Goal: Information Seeking & Learning: Check status

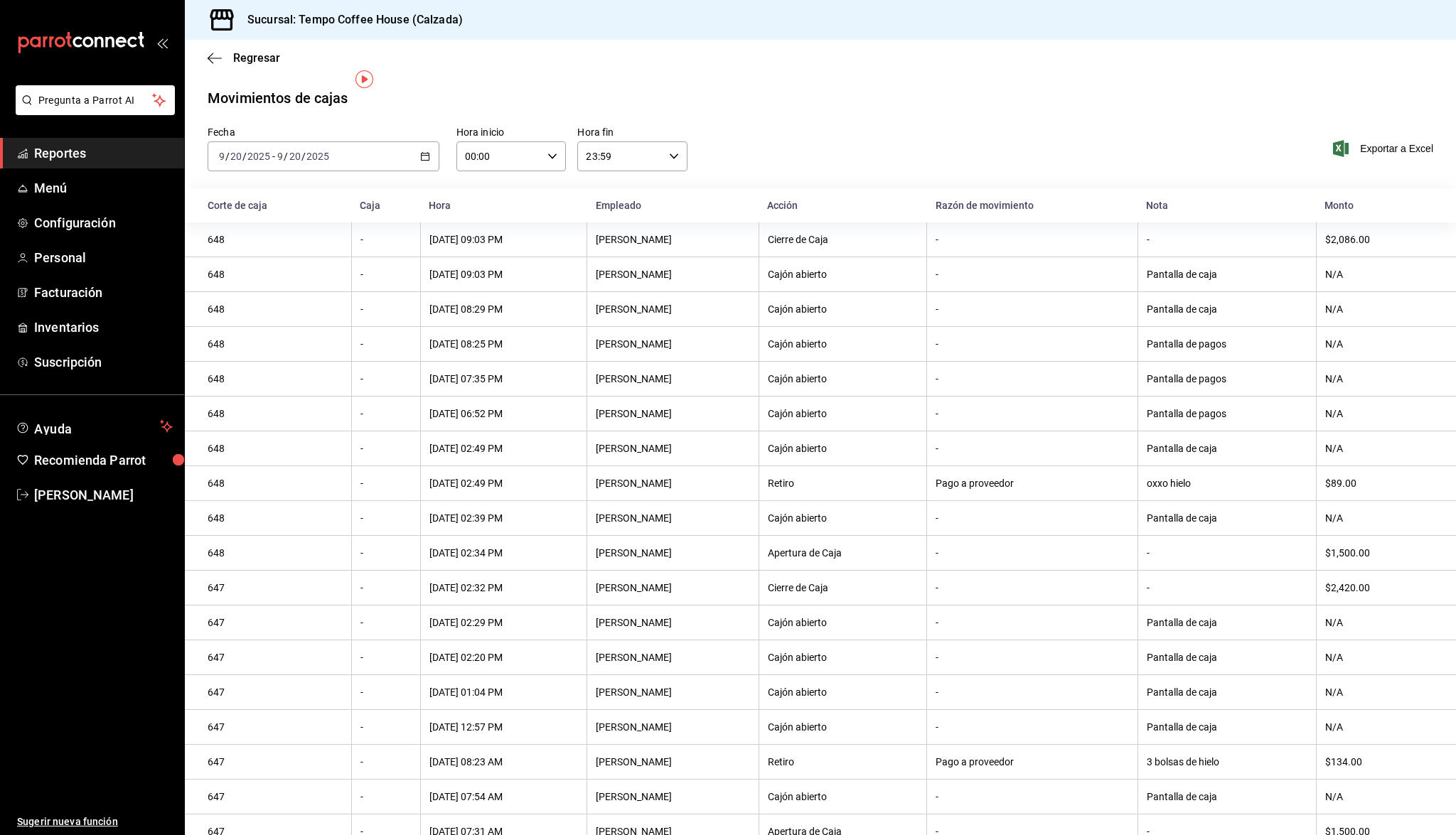
scroll to position [19, 0]
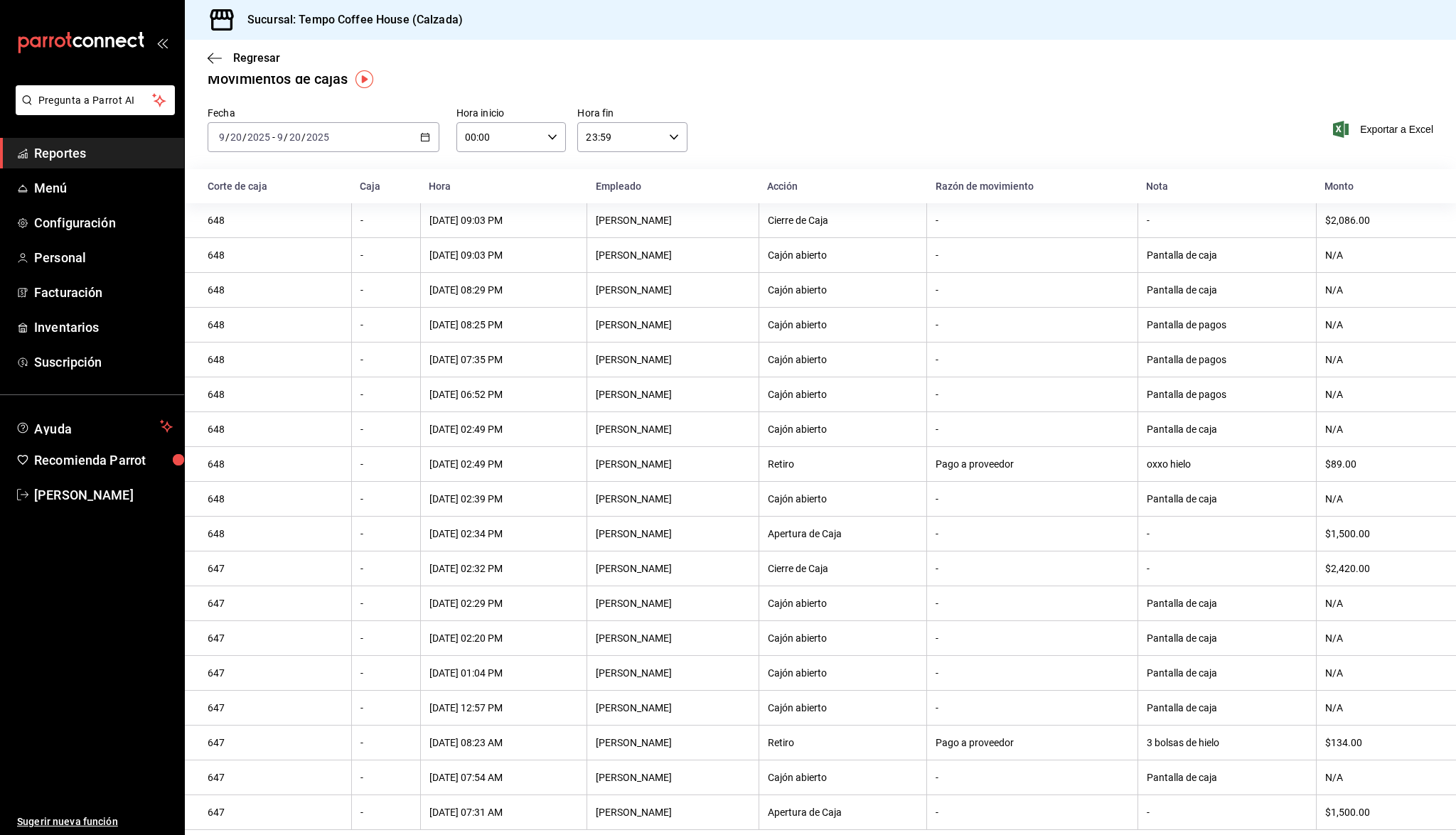
click at [116, 135] on li "Pregunta a Parrot AI" at bounding box center [91, 112] width 172 height 53
click at [99, 146] on span "Reportes" at bounding box center [104, 153] width 139 height 19
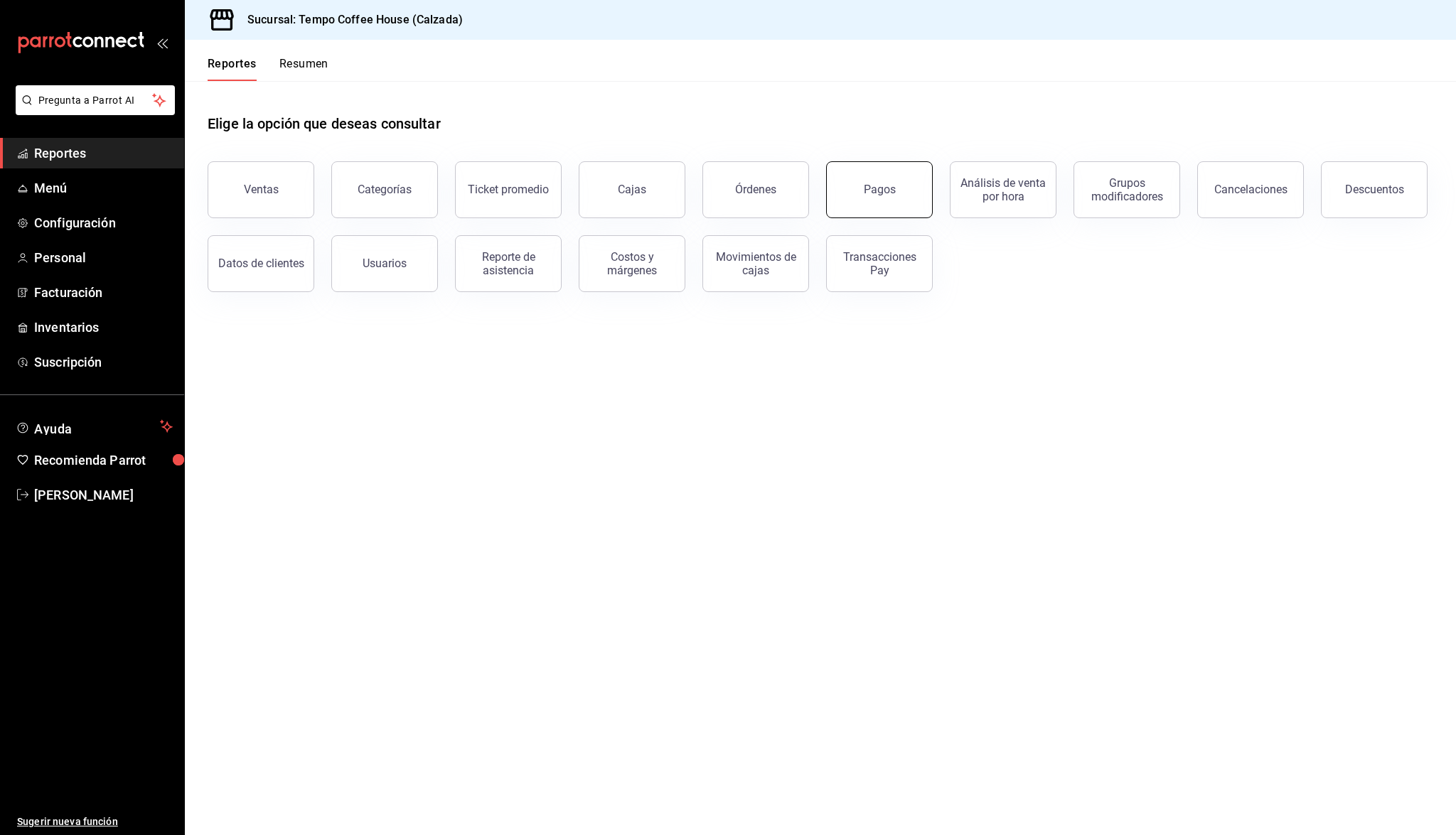
click at [872, 192] on div "Pagos" at bounding box center [879, 189] width 32 height 13
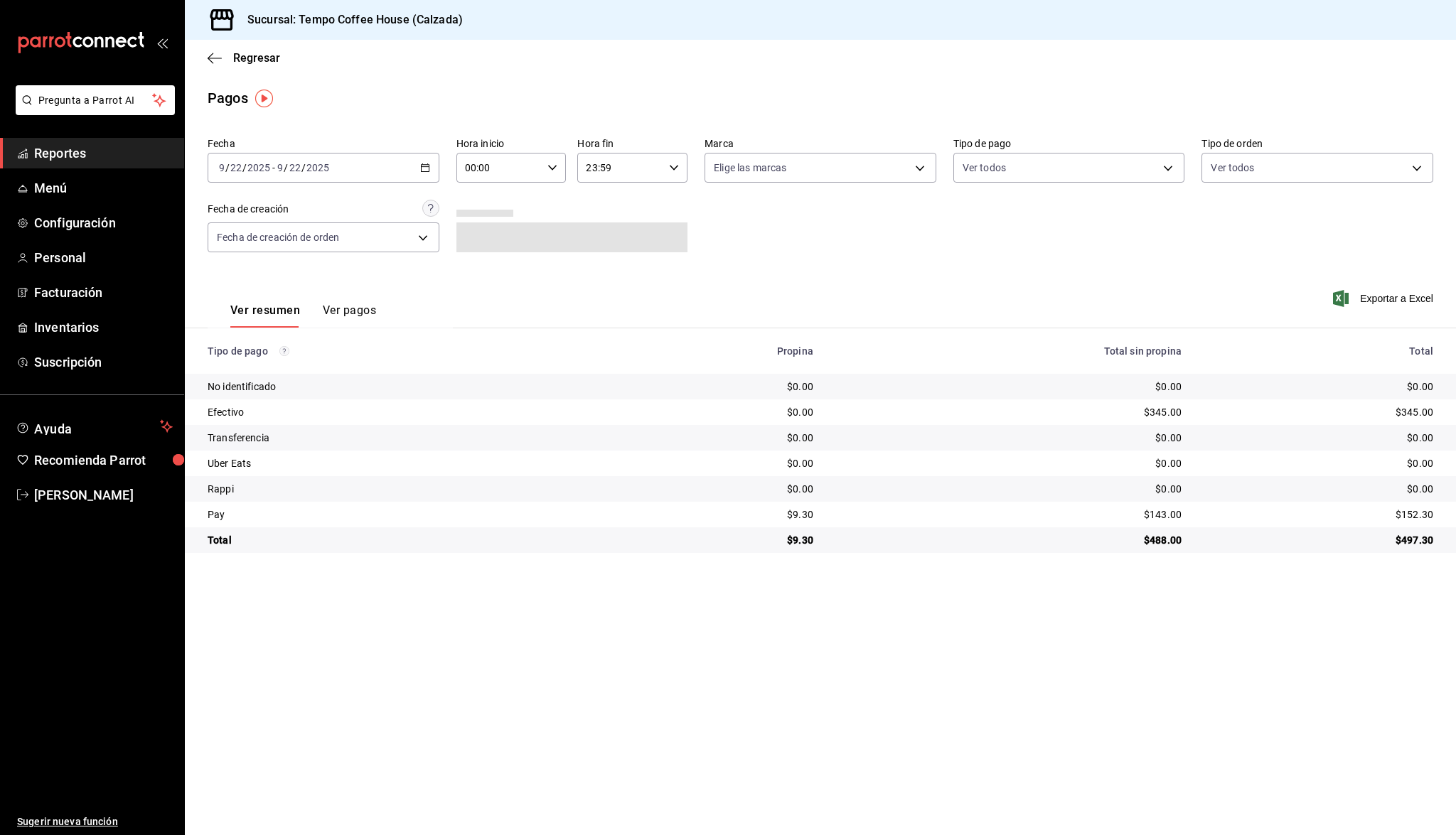
click at [398, 184] on div "Fecha 2025-09-22 9 / 22 / 2025 - 2025-09-22 9 / 22 / 2025 Hora inicio 00:00 Hor…" at bounding box center [820, 200] width 1226 height 138
click at [382, 168] on div "2025-09-22 9 / 22 / 2025 - 2025-09-22 9 / 22 / 2025" at bounding box center [324, 168] width 232 height 30
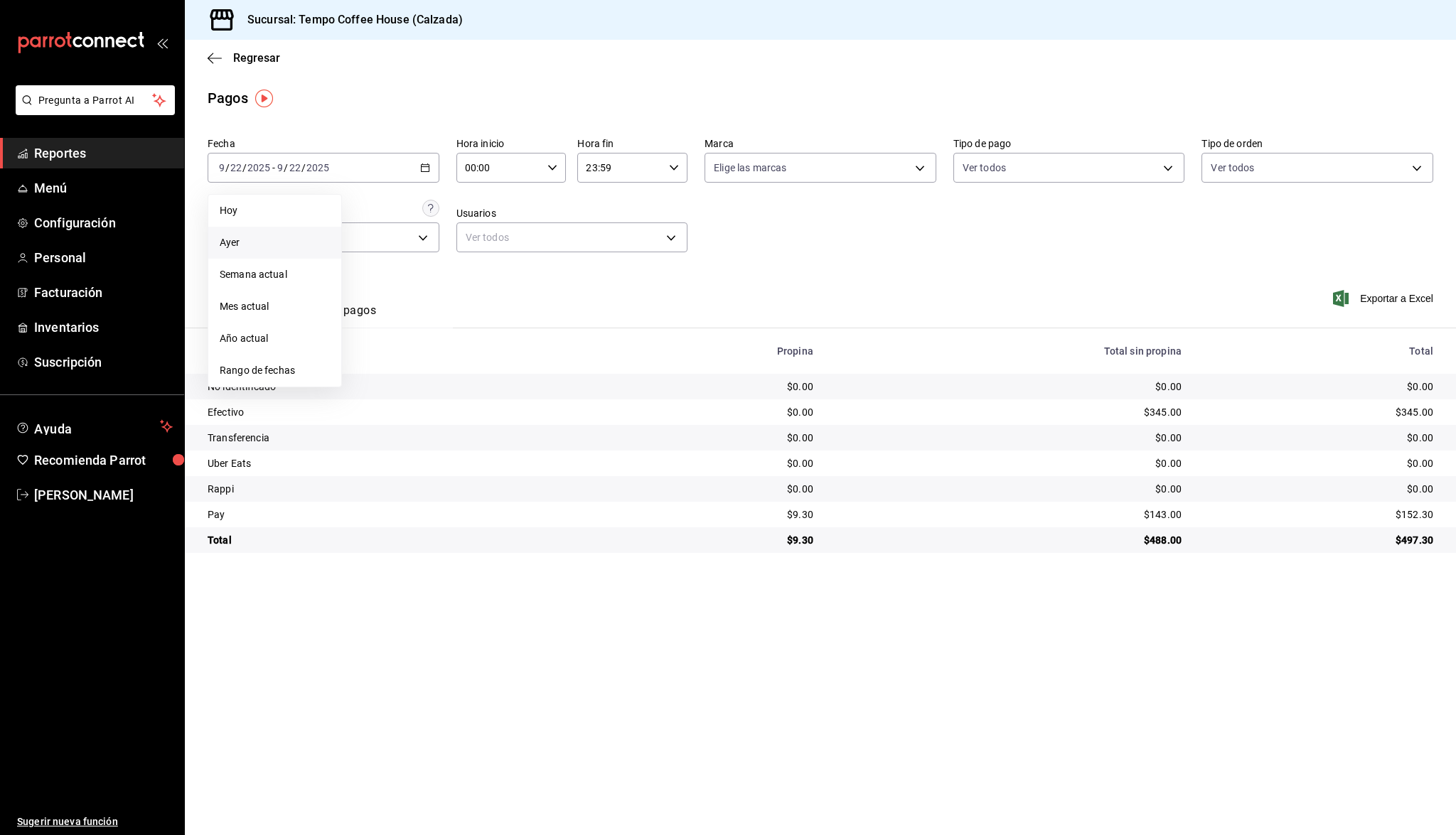
click at [229, 247] on span "Ayer" at bounding box center [274, 243] width 110 height 15
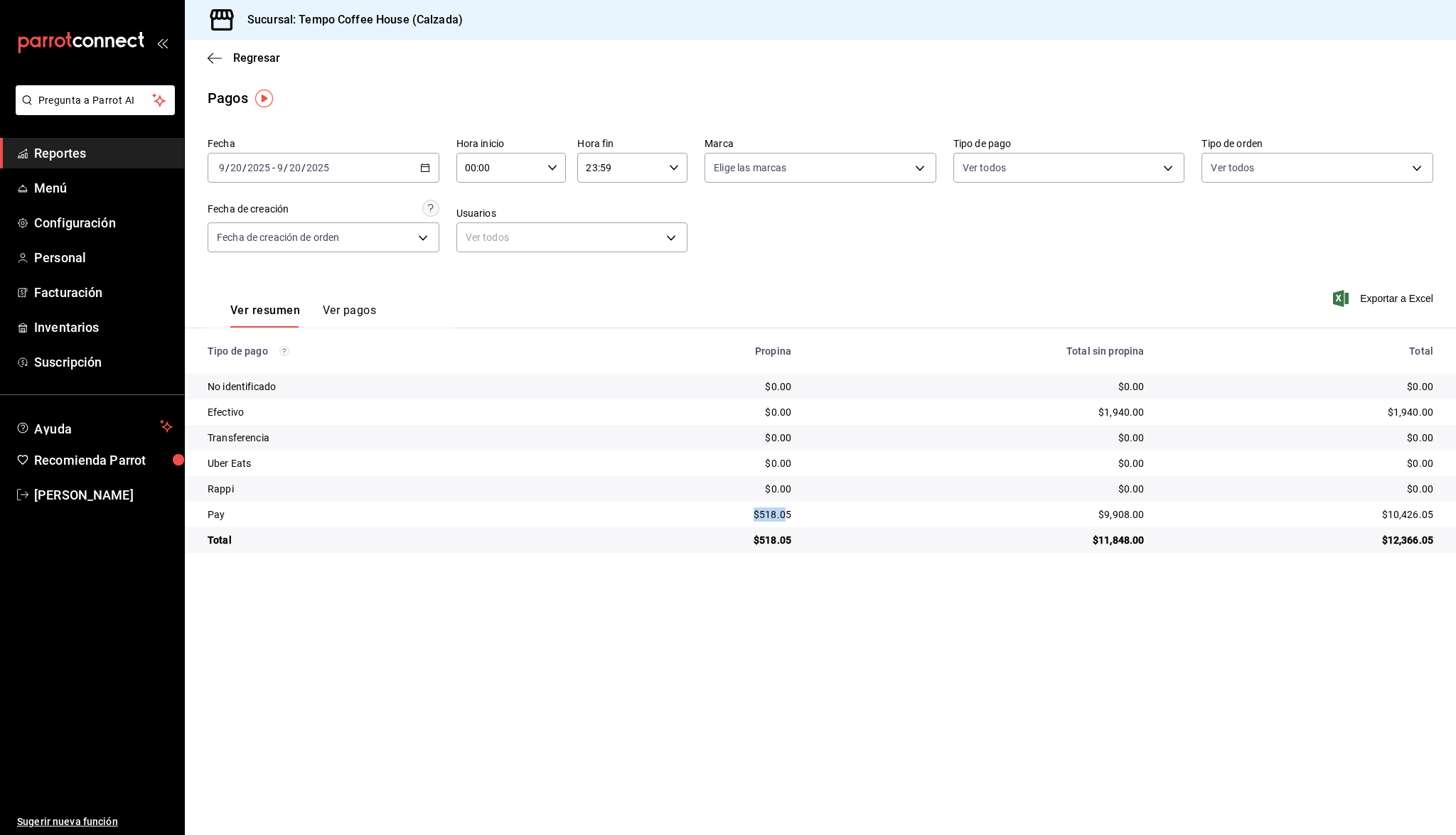
drag, startPoint x: 788, startPoint y: 507, endPoint x: 740, endPoint y: 510, distance: 48.1
click at [739, 510] on div "$518.05" at bounding box center [696, 514] width 189 height 14
click at [746, 511] on div "$518.05" at bounding box center [696, 514] width 189 height 14
drag, startPoint x: 755, startPoint y: 512, endPoint x: 796, endPoint y: 509, distance: 41.1
click at [796, 509] on td "$518.05" at bounding box center [696, 514] width 212 height 25
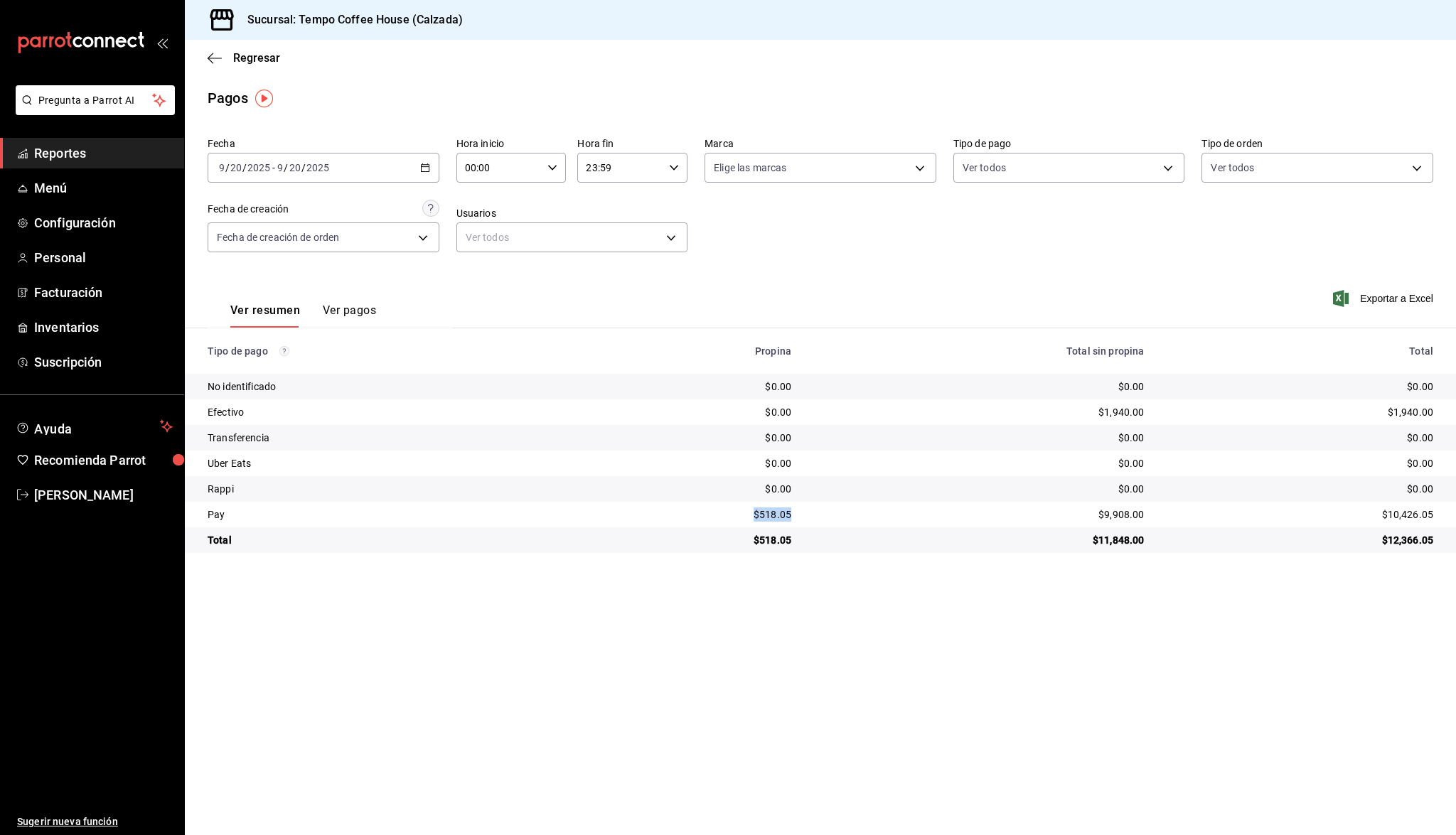
copy div "$518.05"
click at [155, 40] on div "mailbox folders" at bounding box center [91, 42] width 184 height 85
click at [157, 40] on icon "open_drawer_menu" at bounding box center [162, 42] width 11 height 11
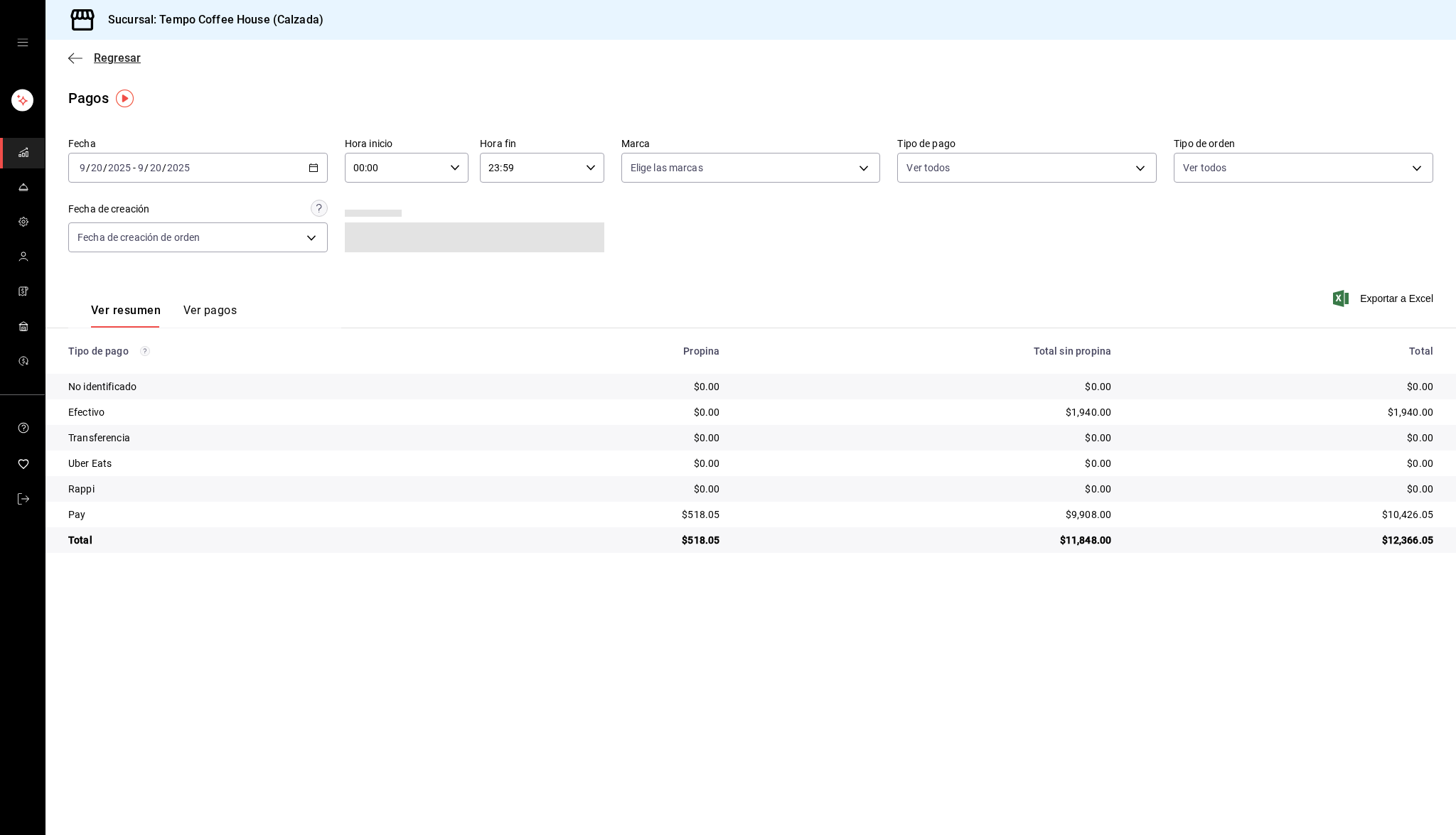
click at [72, 56] on icon "button" at bounding box center [76, 58] width 14 height 13
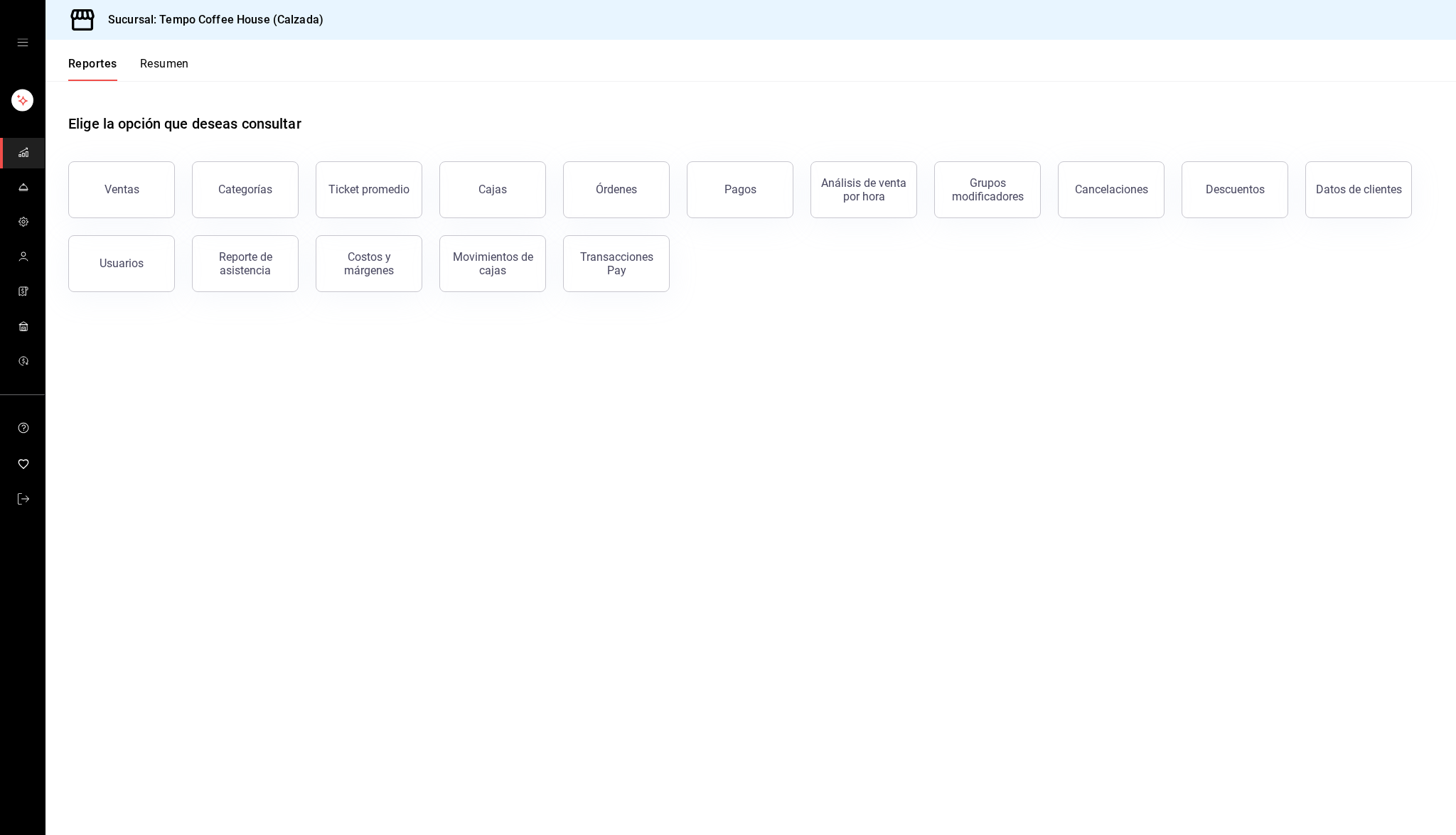
click at [28, 33] on div "mailbox folders" at bounding box center [22, 42] width 45 height 85
click at [27, 41] on icon "open drawer" at bounding box center [22, 42] width 11 height 11
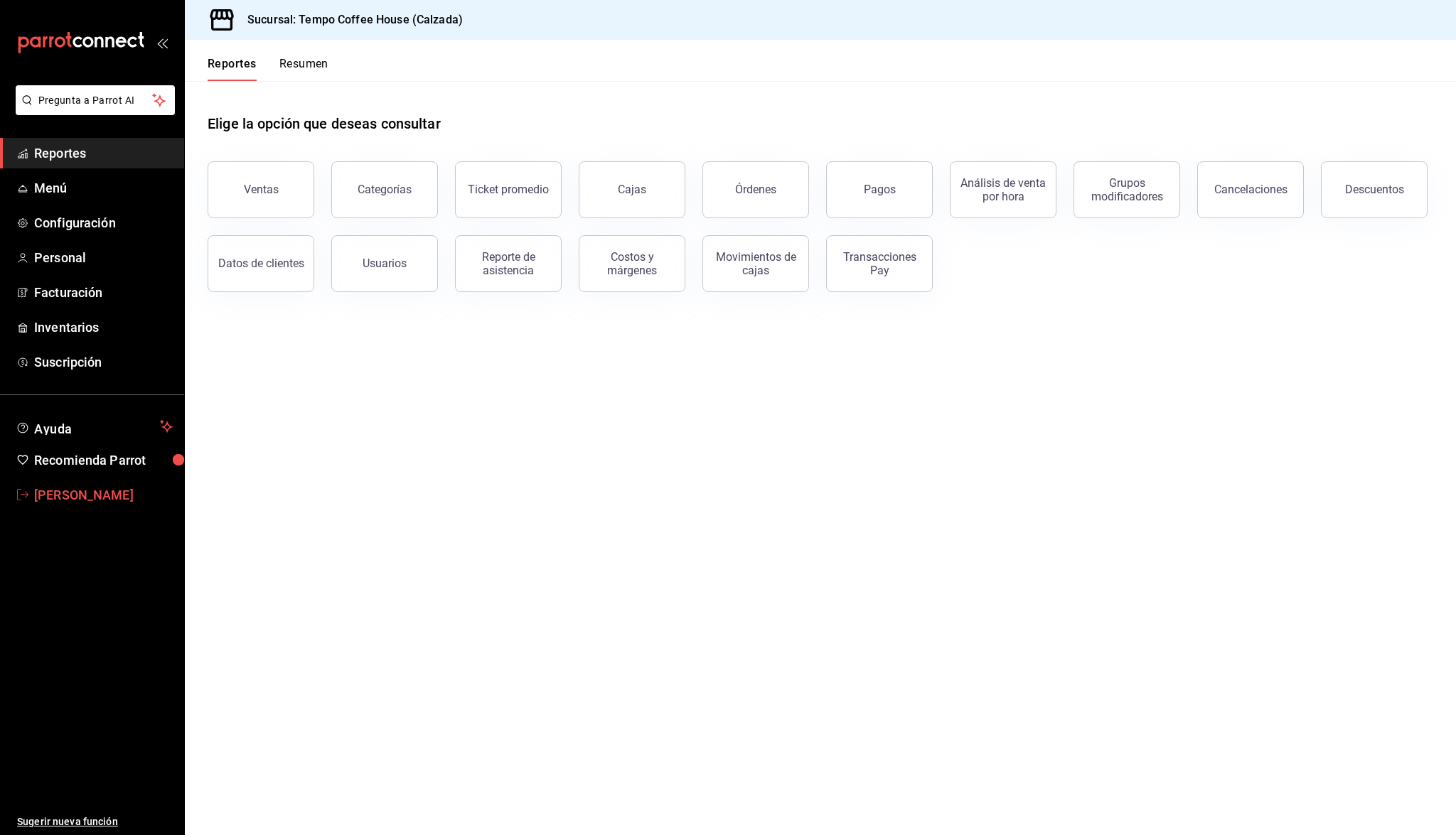
click at [76, 502] on span "[PERSON_NAME]" at bounding box center [104, 495] width 139 height 19
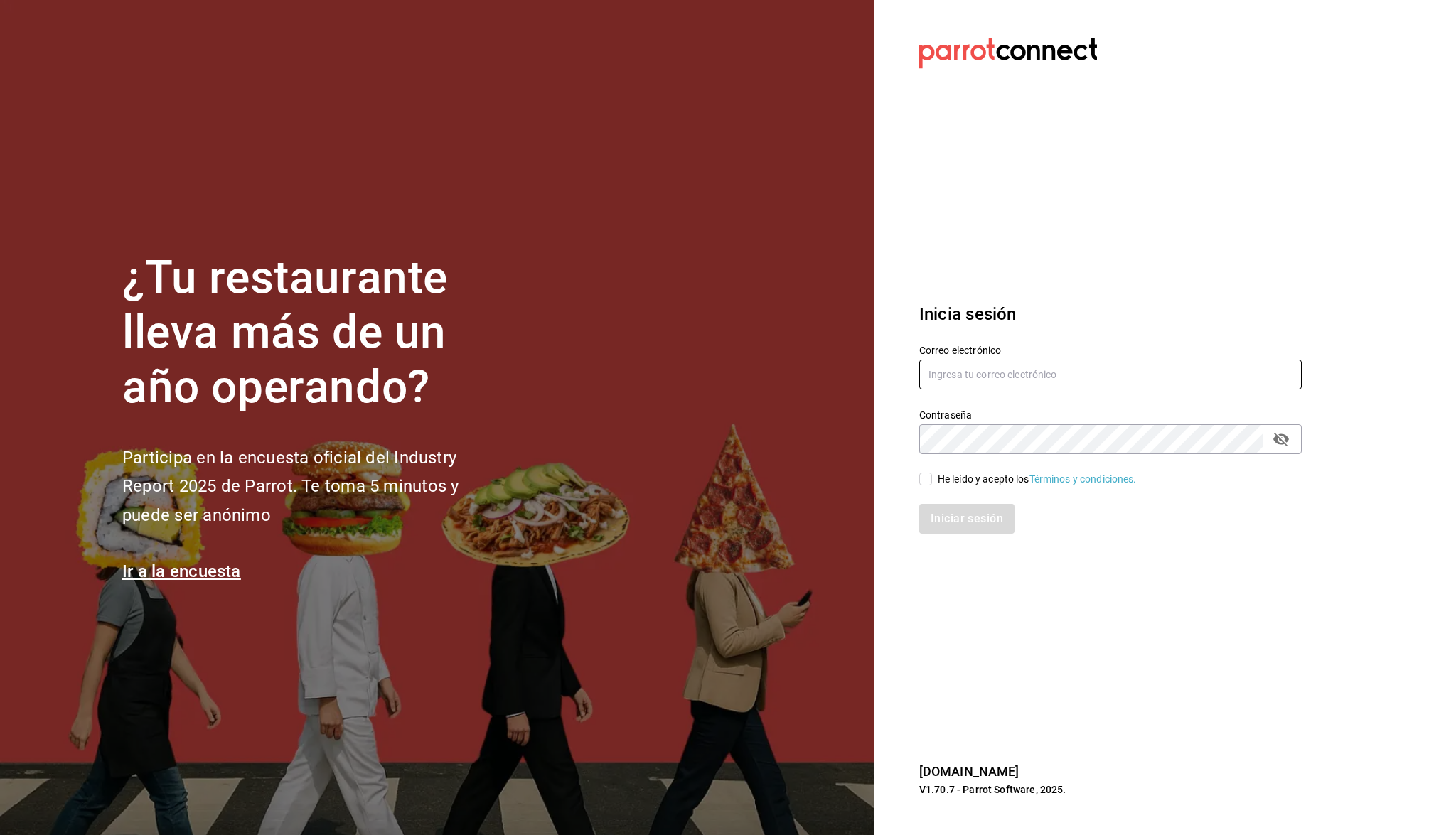
type input "ecastillongu@gmail.com"
click at [928, 477] on input "He leído y acepto los Términos y condiciones." at bounding box center [925, 479] width 13 height 13
checkbox input "true"
click at [954, 525] on button "Iniciar sesión" at bounding box center [967, 519] width 97 height 30
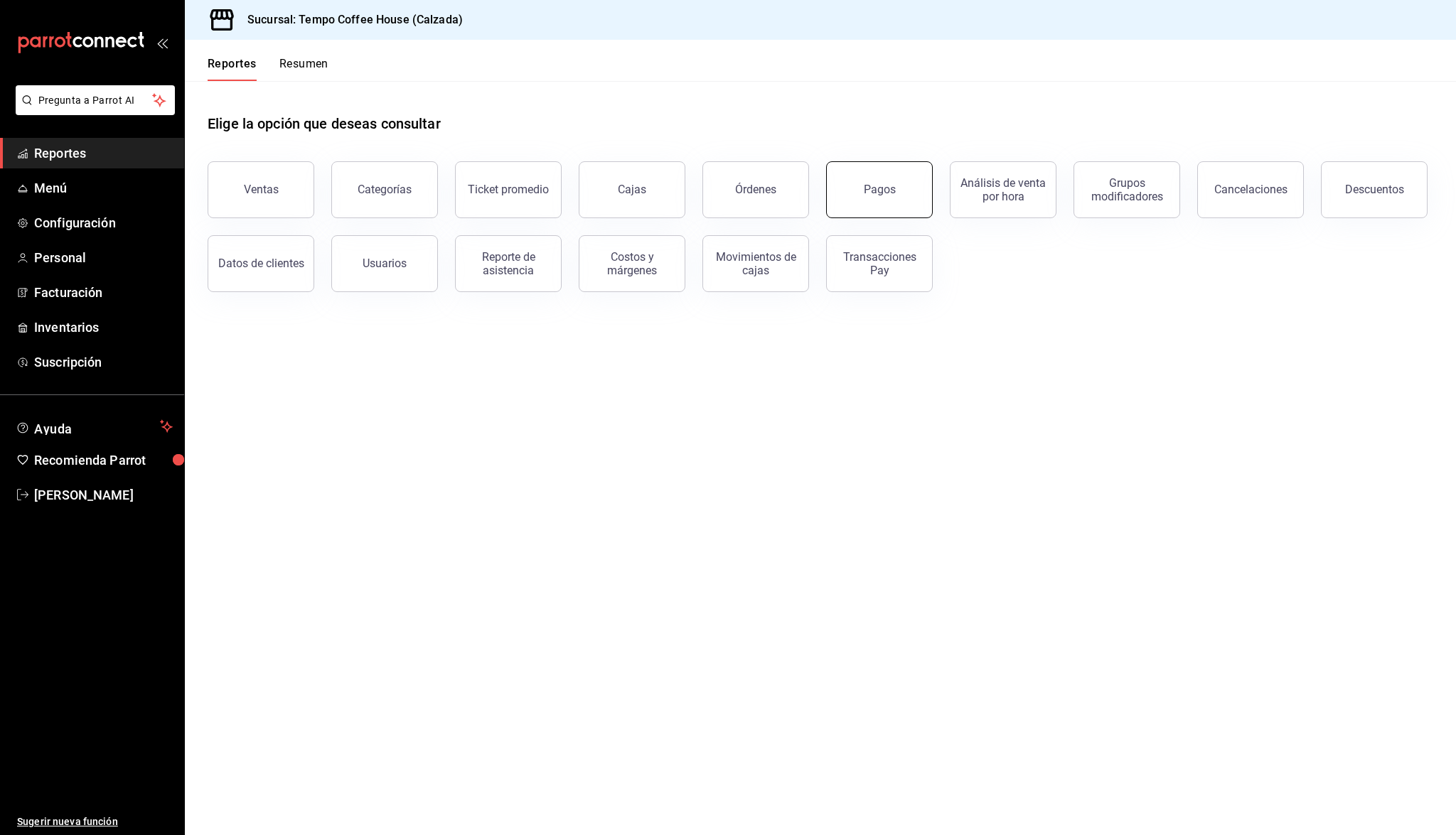
click at [875, 184] on div "Pagos" at bounding box center [879, 189] width 32 height 13
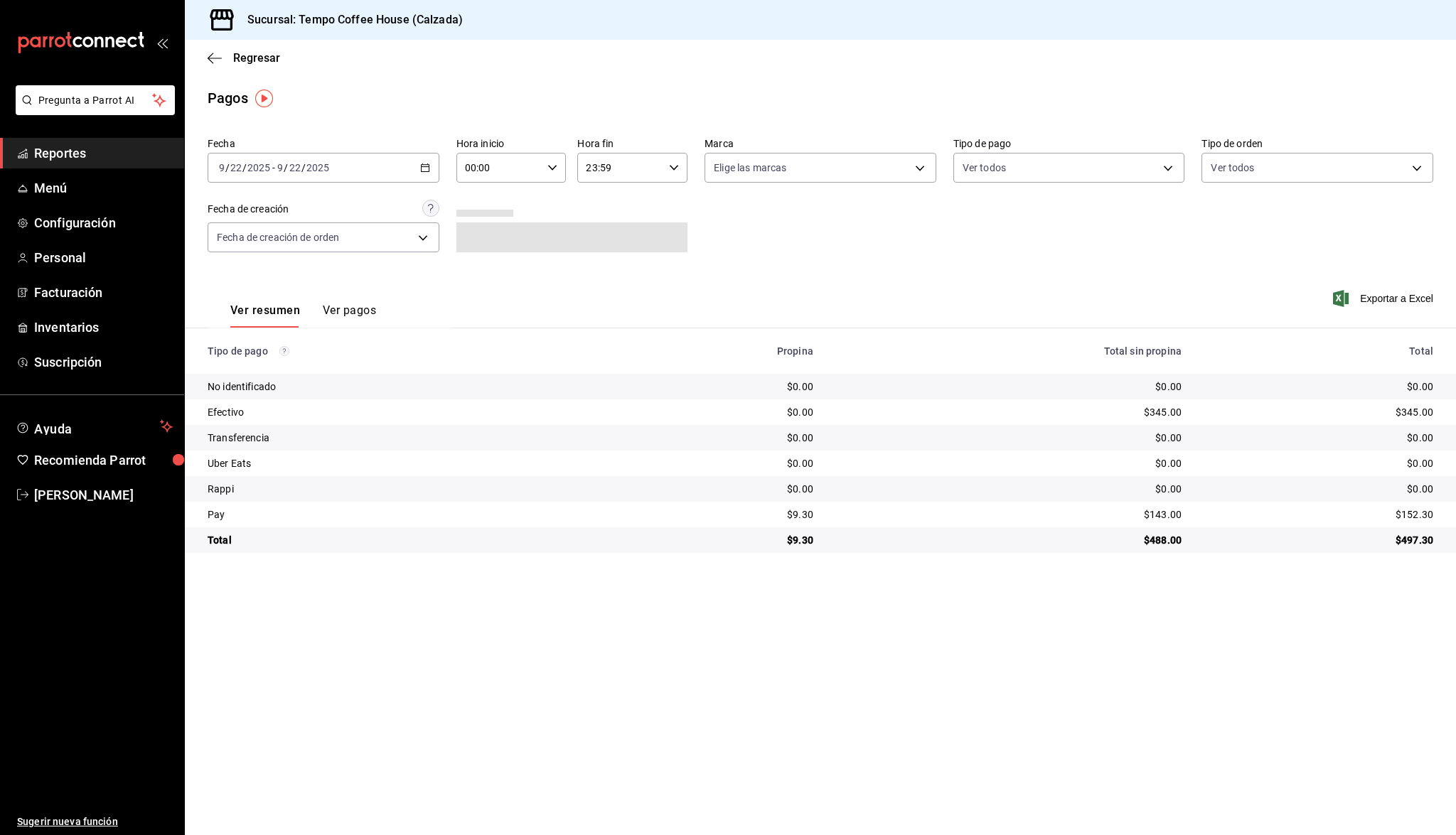
click at [329, 162] on div "[DATE] [DATE]" at bounding box center [302, 167] width 55 height 11
click at [279, 241] on span "Ayer" at bounding box center [274, 243] width 110 height 15
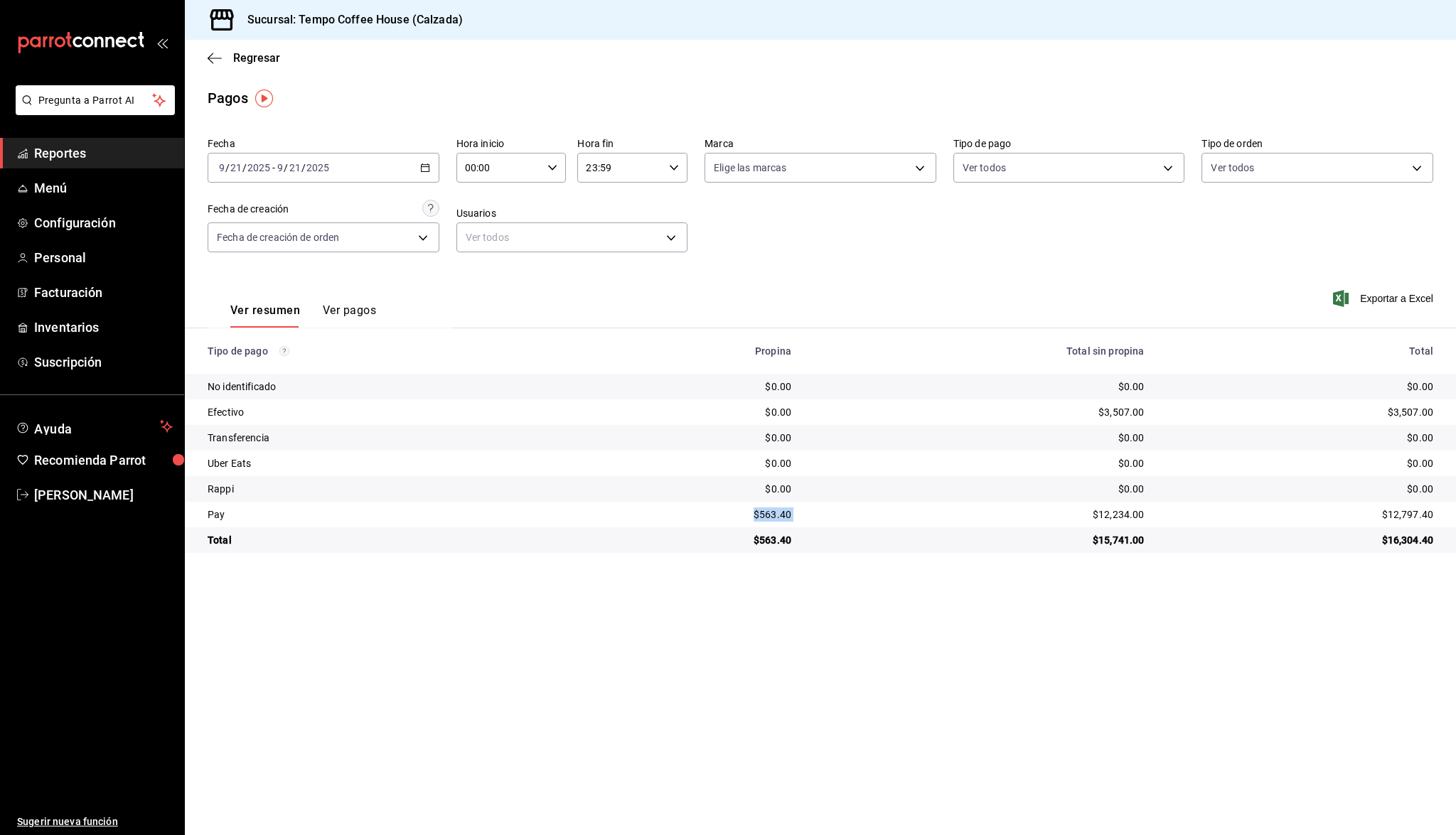
drag, startPoint x: 805, startPoint y: 518, endPoint x: 720, endPoint y: 516, distance: 85.0
click at [718, 516] on tr "Pay $563.40 $12,234.00 $12,797.40" at bounding box center [819, 514] width 1270 height 25
click at [721, 516] on div "$563.40" at bounding box center [696, 514] width 189 height 14
drag, startPoint x: 737, startPoint y: 513, endPoint x: 795, endPoint y: 518, distance: 58.2
click at [795, 518] on td "$563.40" at bounding box center [696, 514] width 212 height 25
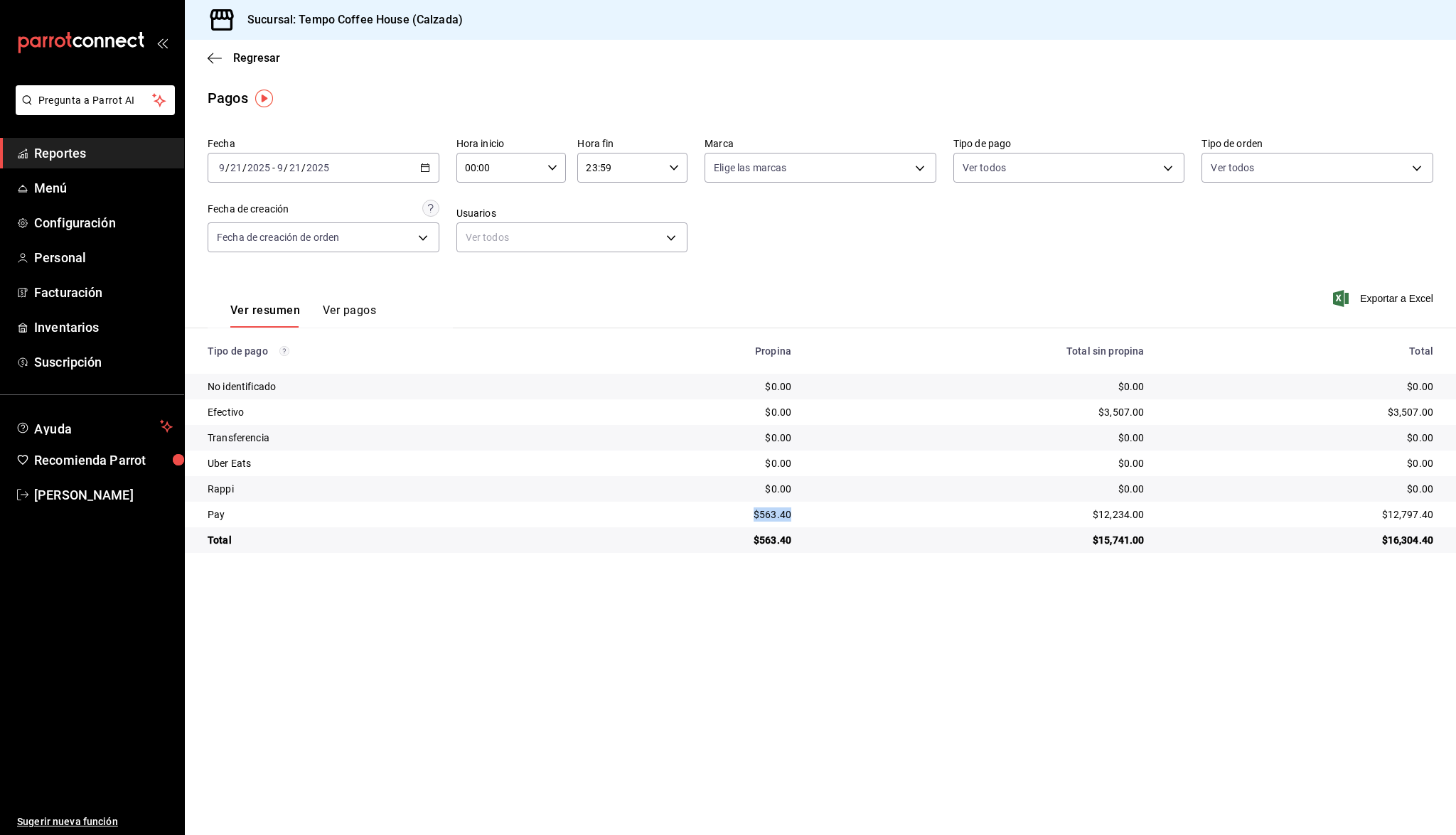
copy div "$563.40"
click at [1132, 516] on div "$12,234.00" at bounding box center [979, 514] width 330 height 14
drag, startPoint x: 1142, startPoint y: 515, endPoint x: 1070, endPoint y: 512, distance: 72.1
click at [1070, 512] on td "$12,234.00" at bounding box center [979, 514] width 353 height 25
copy div "$12,234.00"
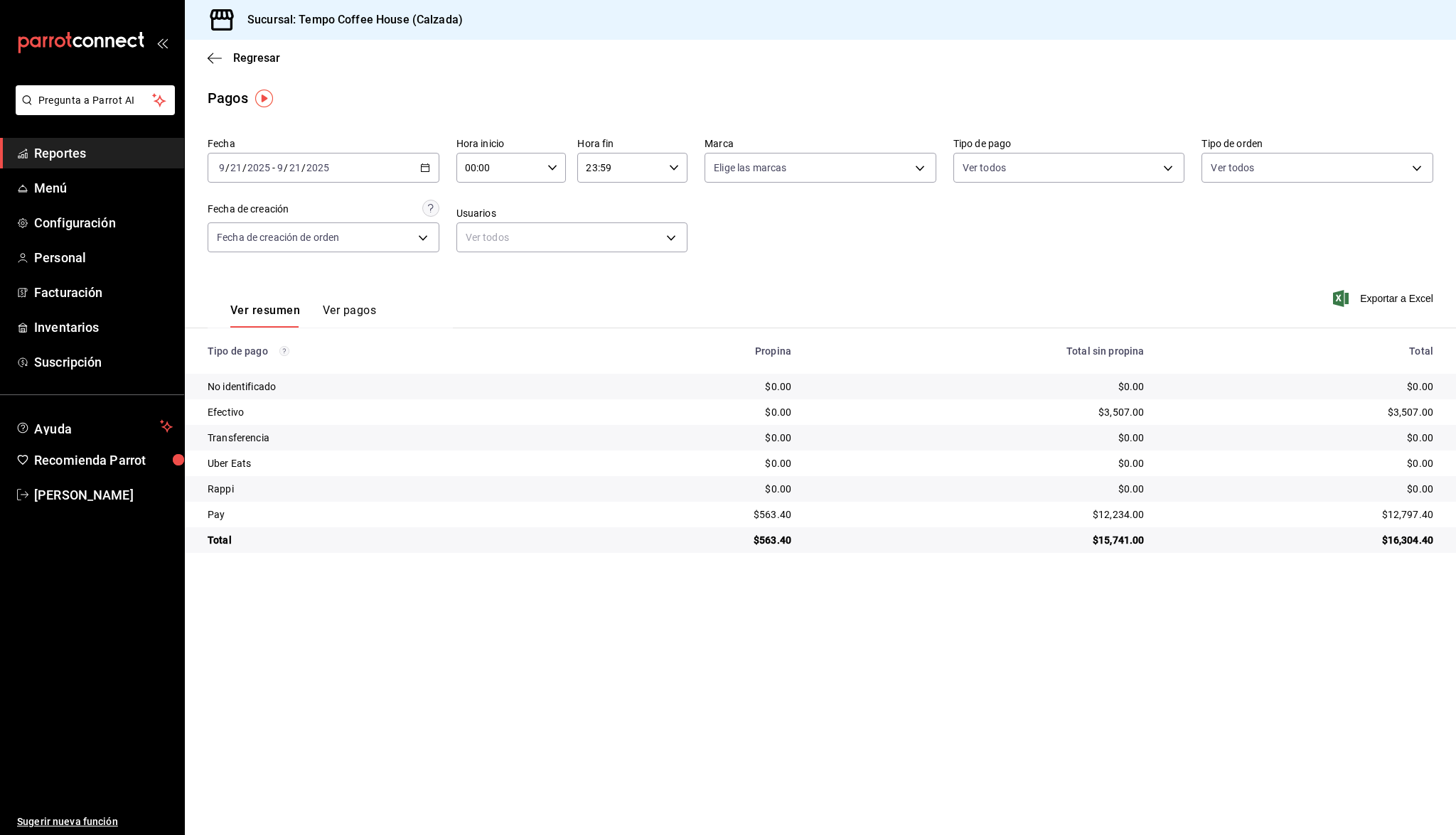
click at [1155, 414] on td "$3,507.00" at bounding box center [1306, 411] width 301 height 25
drag, startPoint x: 1152, startPoint y: 414, endPoint x: 1108, endPoint y: 410, distance: 44.2
click at [1108, 410] on tr "Efectivo $0.00 $3,507.00 $3,507.00" at bounding box center [819, 411] width 1270 height 25
click at [1108, 410] on div "$3,507.00" at bounding box center [979, 412] width 330 height 14
drag, startPoint x: 1081, startPoint y: 414, endPoint x: 1137, endPoint y: 414, distance: 56.0
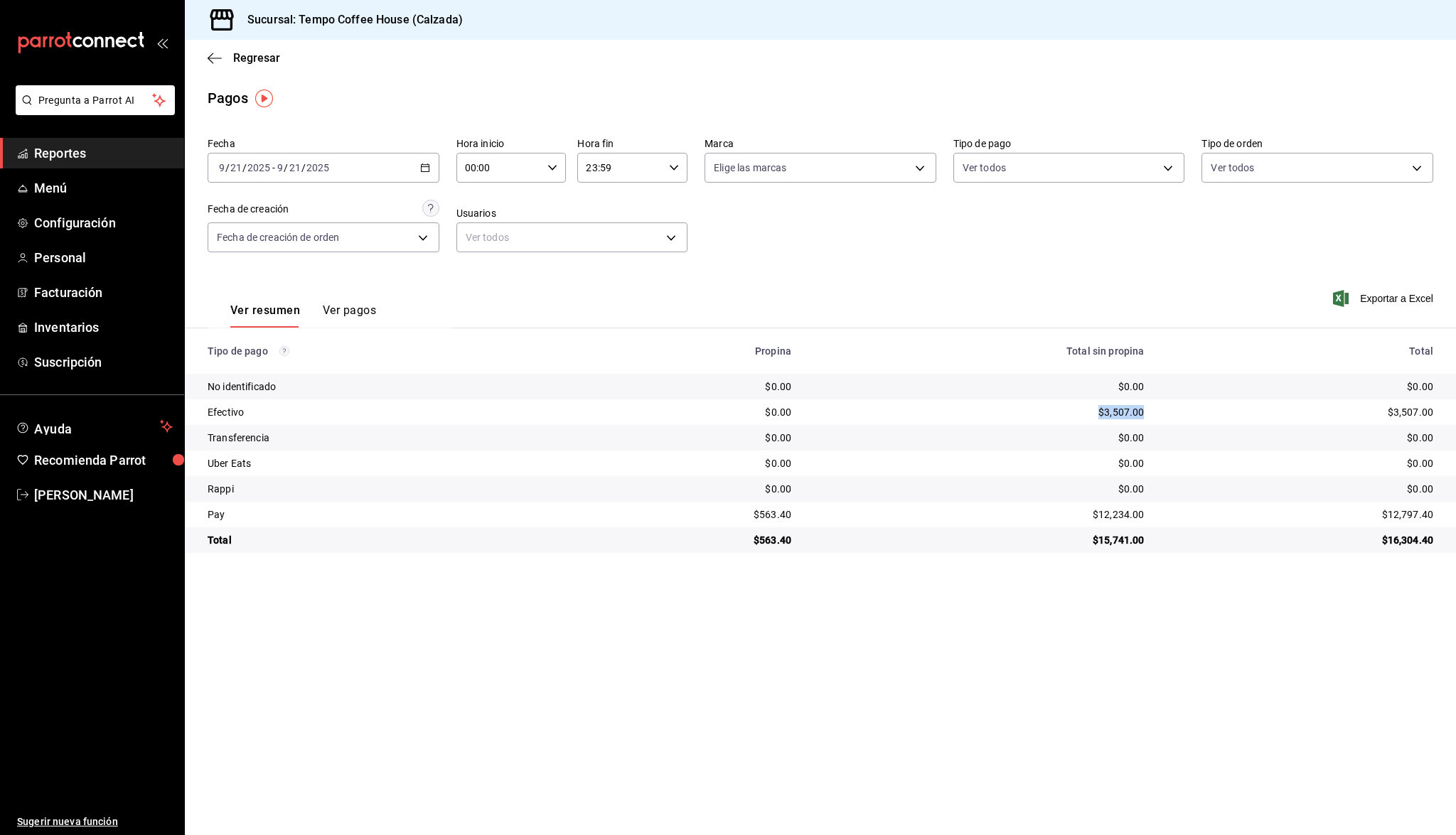
click at [1137, 414] on td "$3,507.00" at bounding box center [979, 411] width 353 height 25
copy div "$3,507.00"
